Goal: Find specific page/section: Find specific page/section

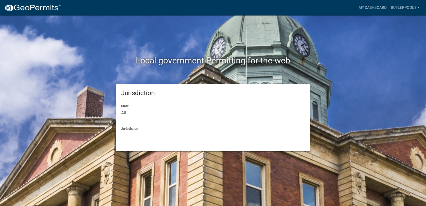
click at [135, 128] on div "Jurisdiction [GEOGRAPHIC_DATA], [US_STATE] [GEOGRAPHIC_DATA], [US_STATE][PERSON…" at bounding box center [213, 132] width 184 height 18
click at [132, 135] on select "[GEOGRAPHIC_DATA], [US_STATE] [GEOGRAPHIC_DATA], [US_STATE][PERSON_NAME][GEOGRA…" at bounding box center [213, 135] width 184 height 11
click at [105, 64] on h2 "Local government Permitting for the web" at bounding box center [213, 60] width 296 height 10
click at [135, 113] on select "All [US_STATE] [US_STATE] [US_STATE] [US_STATE] [US_STATE] [US_STATE] [US_STATE…" at bounding box center [213, 113] width 184 height 11
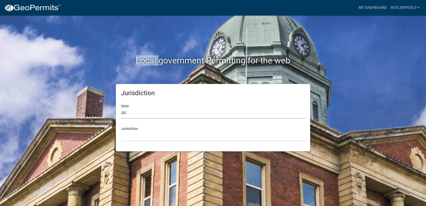
click at [135, 113] on select "All [US_STATE] [US_STATE] [US_STATE] [US_STATE] [US_STATE] [US_STATE] [US_STATE…" at bounding box center [213, 113] width 184 height 11
click at [122, 113] on select "All [US_STATE] [US_STATE] [US_STATE] [US_STATE] [US_STATE] [US_STATE] [US_STATE…" at bounding box center [213, 113] width 184 height 11
select select "[US_STATE]"
click at [121, 108] on select "All [US_STATE] [US_STATE] [US_STATE] [US_STATE] [US_STATE] [US_STATE] [US_STATE…" at bounding box center [213, 113] width 184 height 11
click at [132, 131] on select "[GEOGRAPHIC_DATA], [US_STATE][PERSON_NAME][GEOGRAPHIC_DATA], [US_STATE][PERSON_…" at bounding box center [213, 135] width 184 height 11
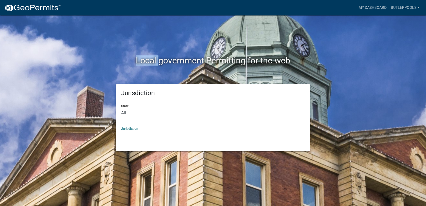
click at [132, 131] on select "[GEOGRAPHIC_DATA], [US_STATE][PERSON_NAME][GEOGRAPHIC_DATA], [US_STATE][PERSON_…" at bounding box center [213, 135] width 184 height 11
click at [111, 65] on h2 "Local government Permitting for the web" at bounding box center [213, 60] width 296 height 10
